Goal: Transaction & Acquisition: Purchase product/service

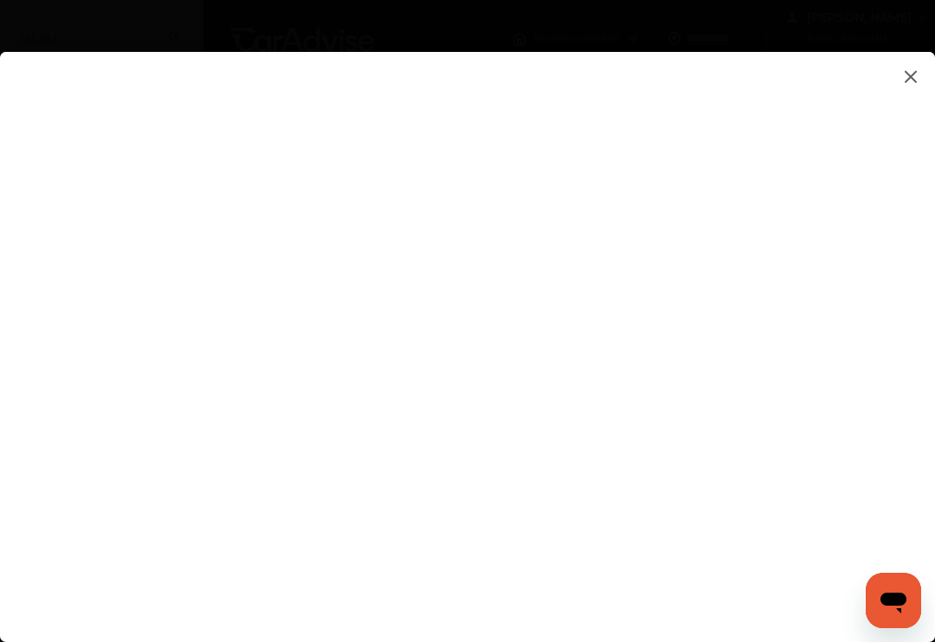
click at [864, 324] on flutter-view at bounding box center [467, 330] width 935 height 556
click at [865, 492] on flutter-view at bounding box center [467, 330] width 935 height 556
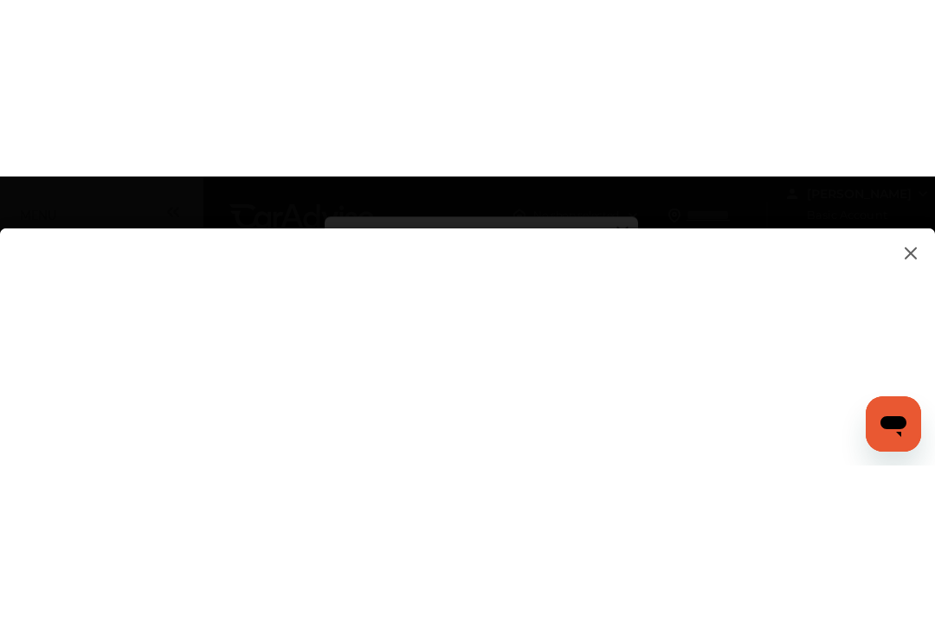
scroll to position [273, 0]
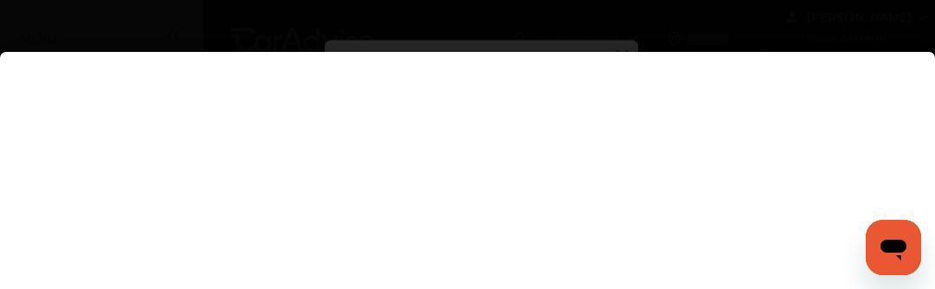
type textarea "*"
type textarea "**********"
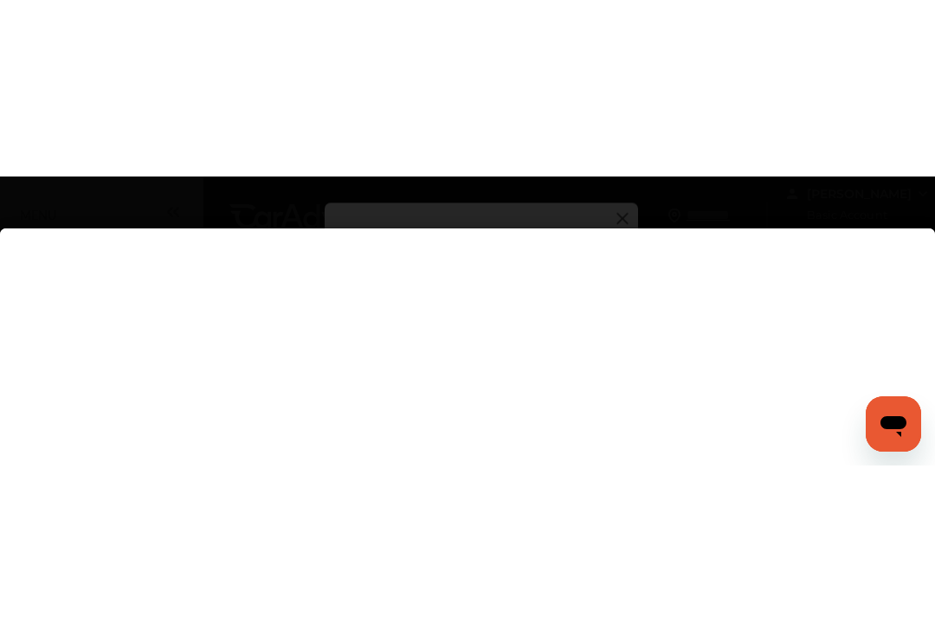
scroll to position [0, 0]
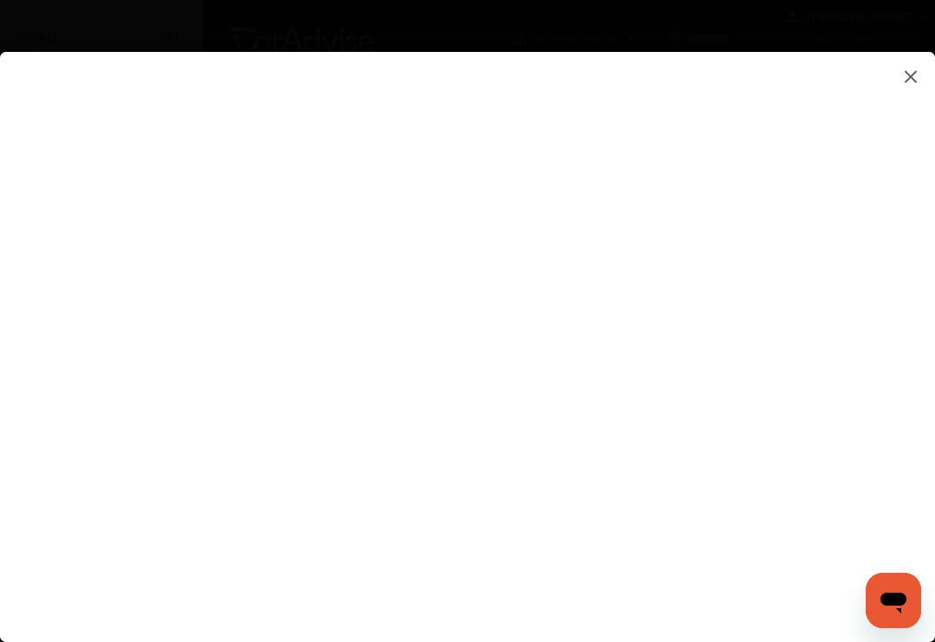
click at [771, 234] on flutter-view at bounding box center [467, 330] width 935 height 556
click at [659, 470] on flutter-view at bounding box center [467, 330] width 935 height 556
click at [859, 400] on flutter-view at bounding box center [467, 330] width 935 height 556
click at [920, 81] on img at bounding box center [910, 77] width 21 height 22
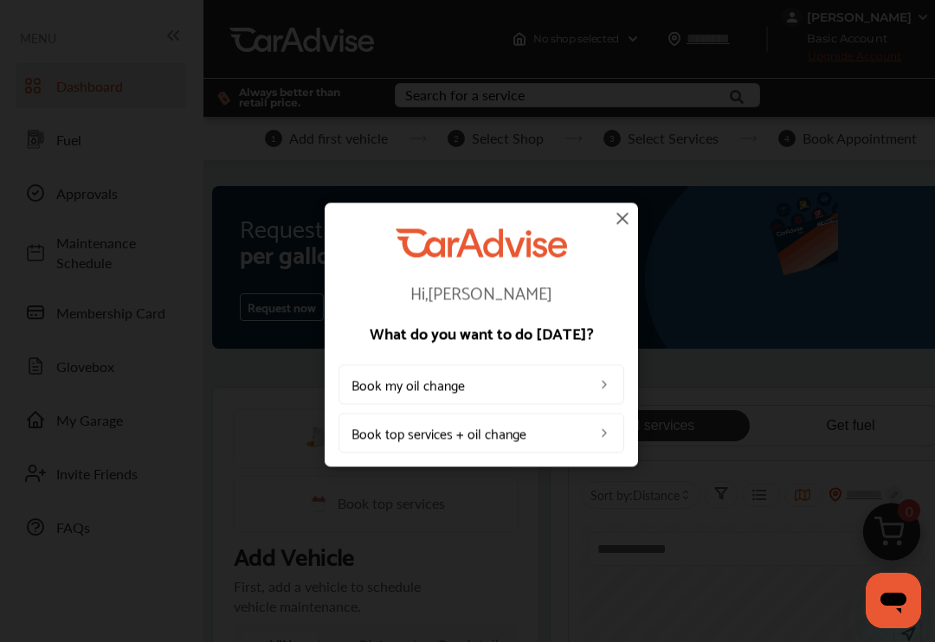
click at [627, 223] on img at bounding box center [622, 218] width 21 height 21
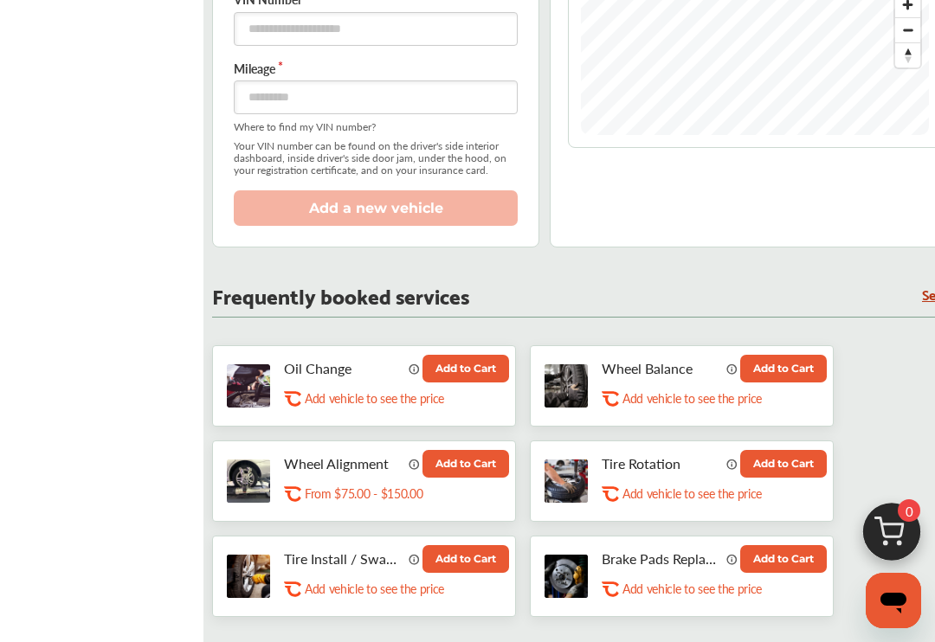
scroll to position [687, 0]
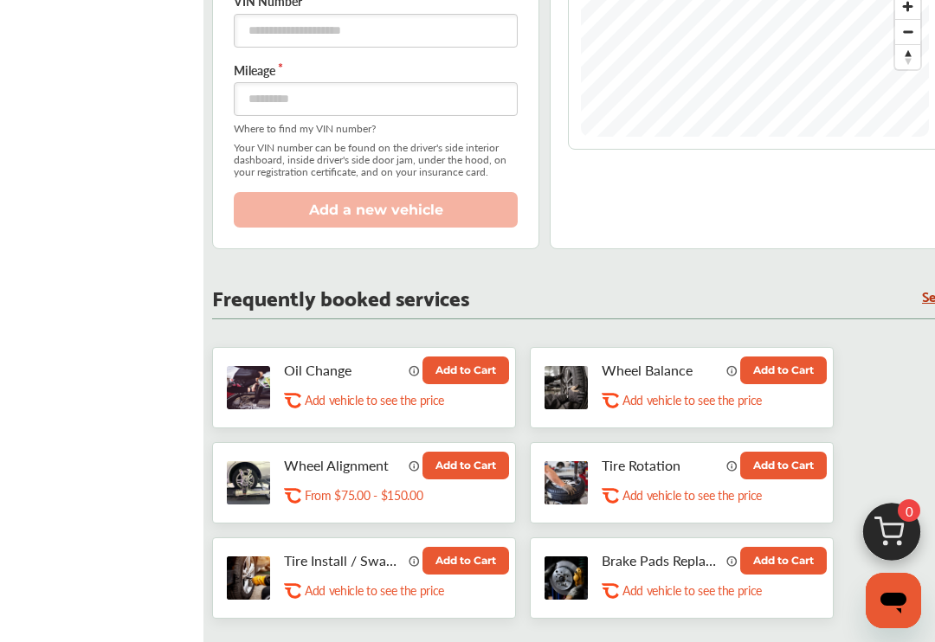
click at [482, 382] on button "Add to Cart" at bounding box center [465, 371] width 87 height 28
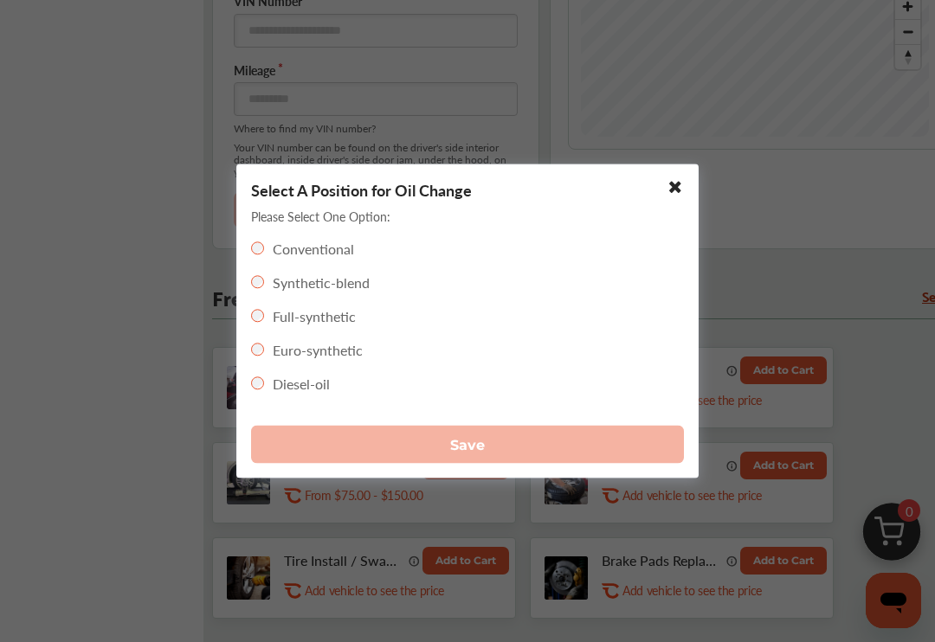
click at [245, 324] on div "Select A Position for Oil Change Please Select One Option: Conventional Synthet…" at bounding box center [467, 321] width 462 height 314
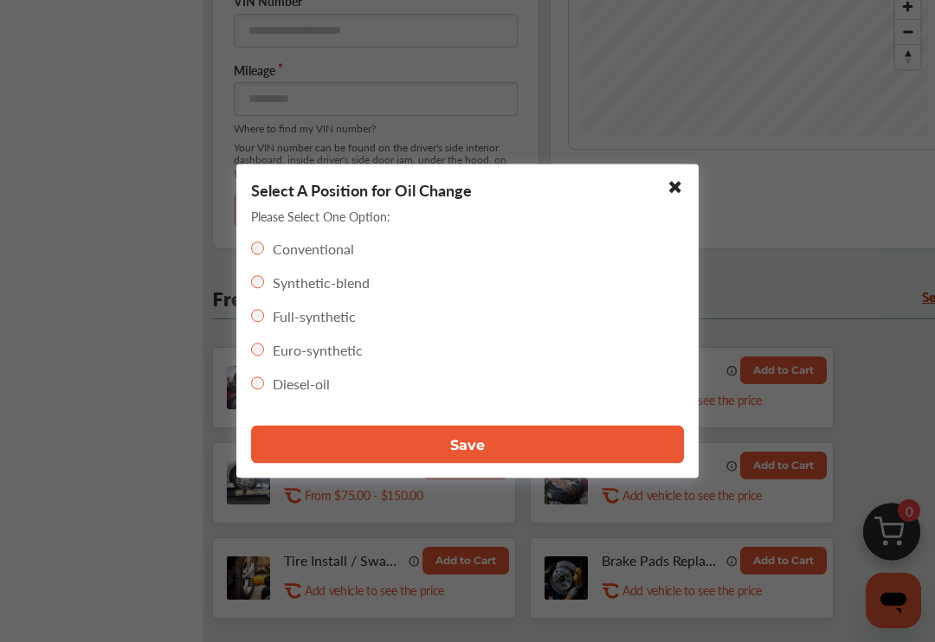
click at [500, 464] on button "Save" at bounding box center [467, 445] width 433 height 38
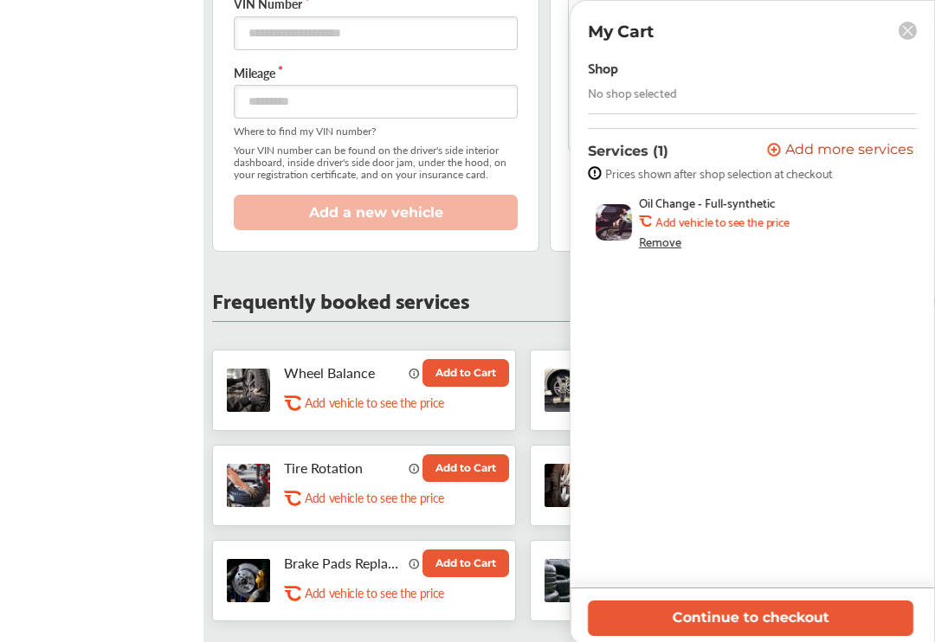
scroll to position [677, 0]
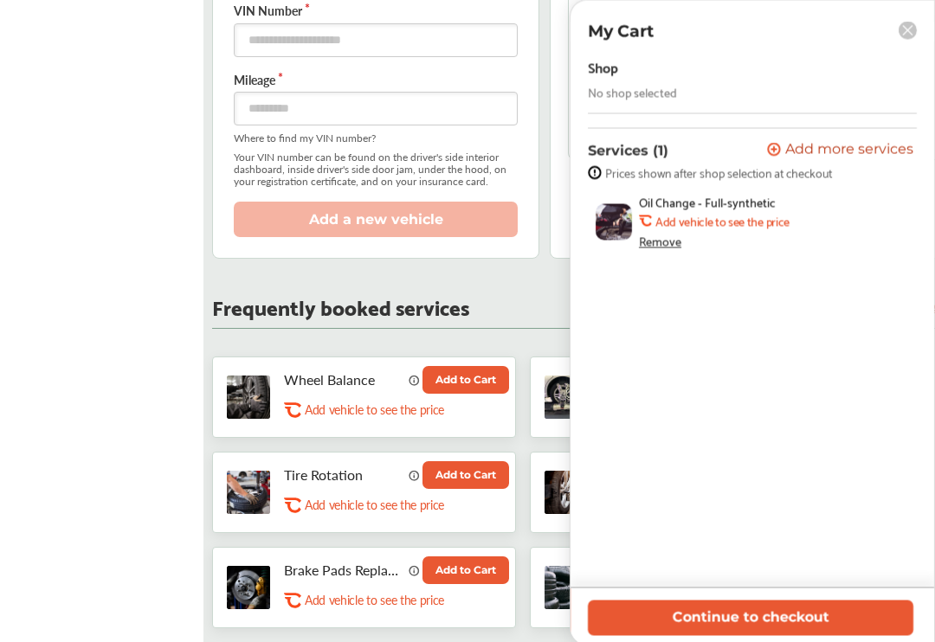
click at [803, 636] on button "Continue to checkout" at bounding box center [750, 618] width 325 height 35
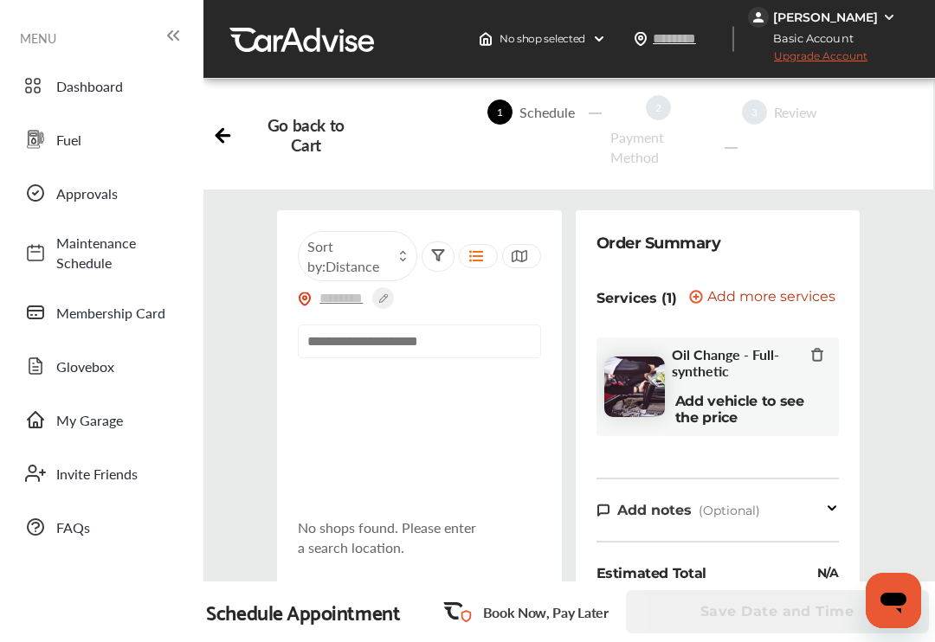
click at [891, 22] on img at bounding box center [889, 17] width 14 height 14
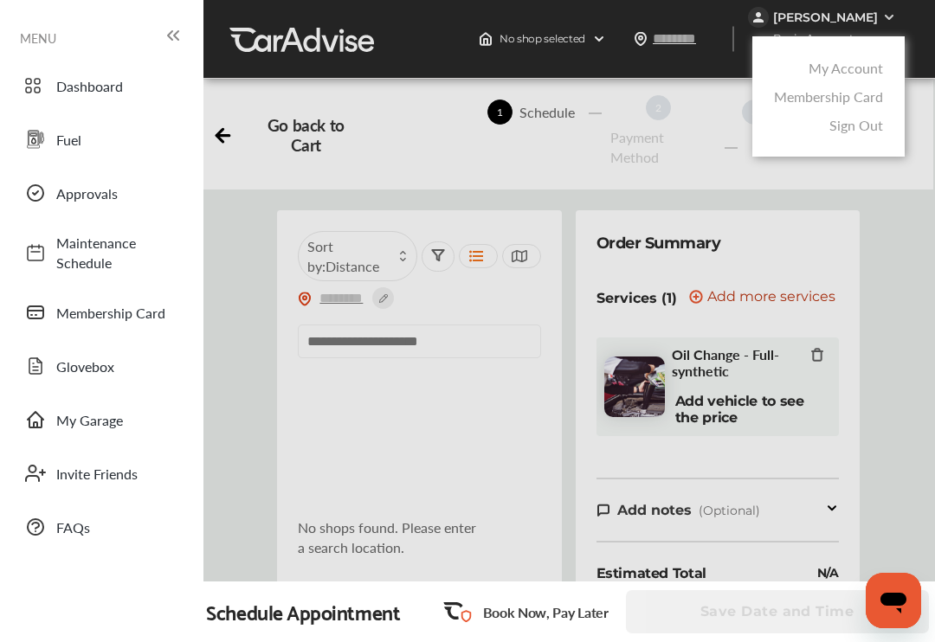
click at [877, 133] on link "Sign Out" at bounding box center [856, 125] width 54 height 20
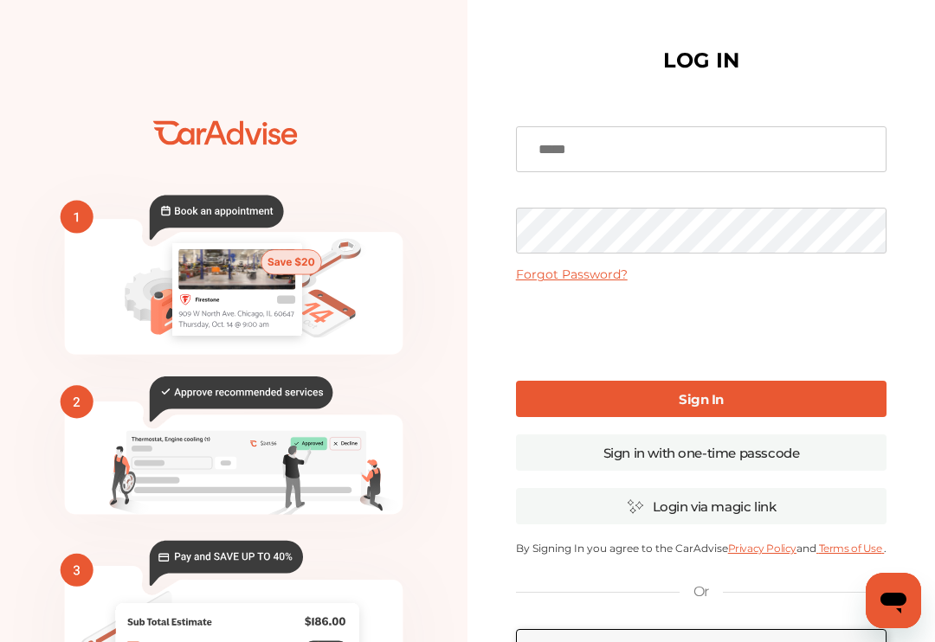
scroll to position [207, 0]
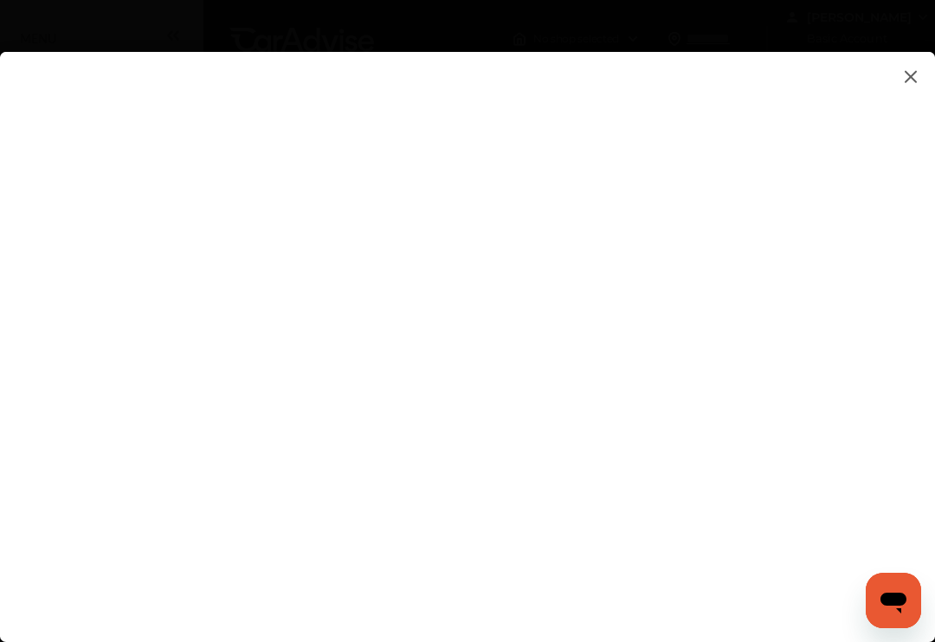
click at [908, 75] on img at bounding box center [910, 77] width 21 height 22
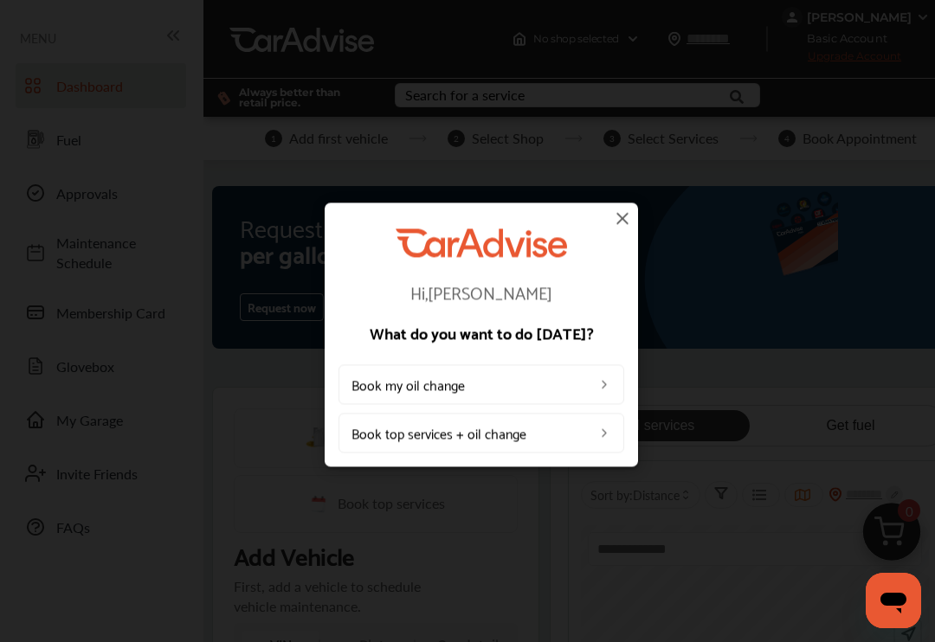
click at [639, 200] on div "Hi, Leonard What do you want to do today? Book my oil change Book top services …" at bounding box center [481, 335] width 962 height 670
click at [624, 228] on img at bounding box center [622, 218] width 21 height 21
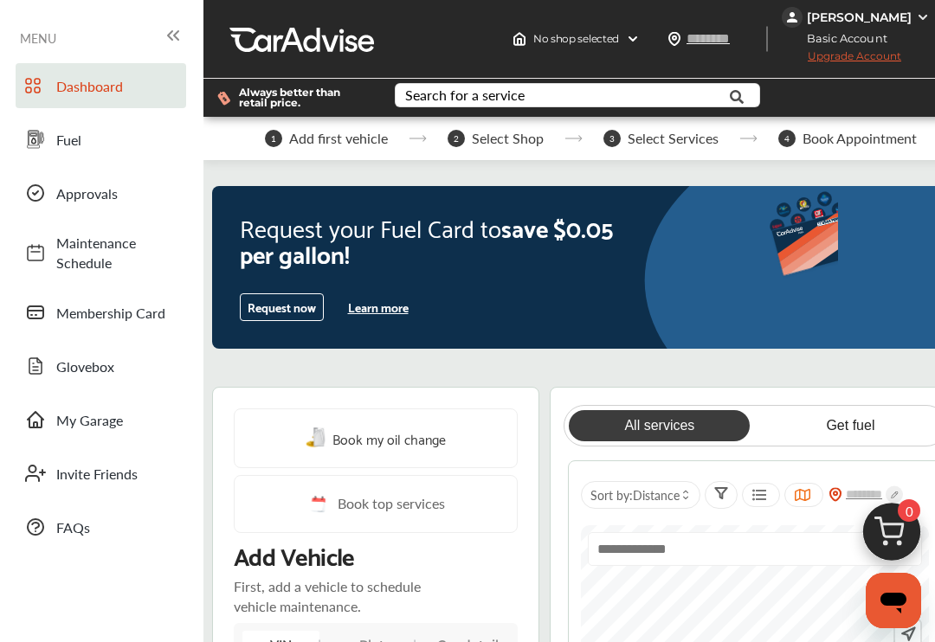
click at [920, 22] on img at bounding box center [922, 17] width 14 height 14
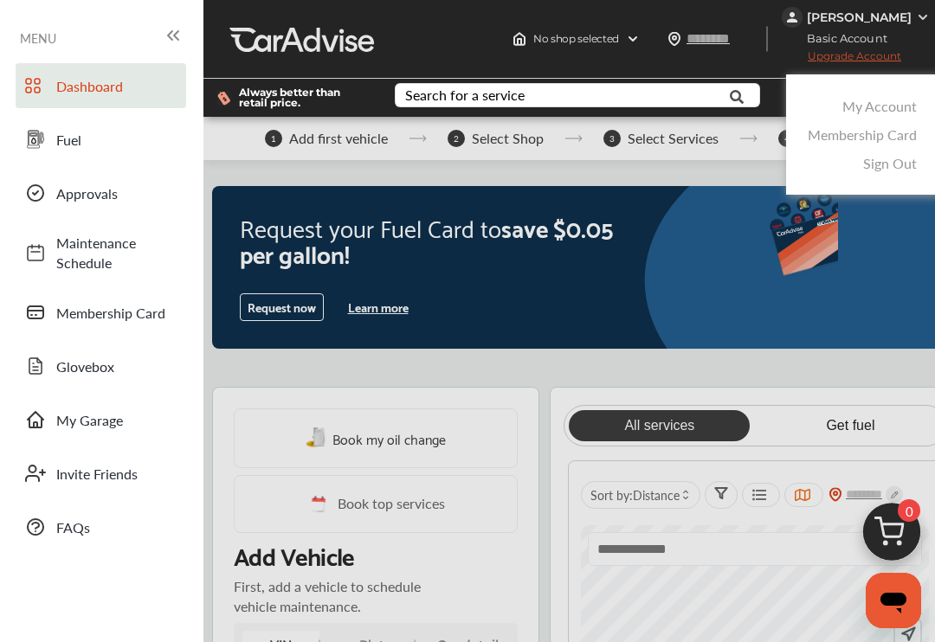
click at [902, 169] on link "Sign Out" at bounding box center [890, 163] width 54 height 20
